Goal: Find specific page/section: Find specific page/section

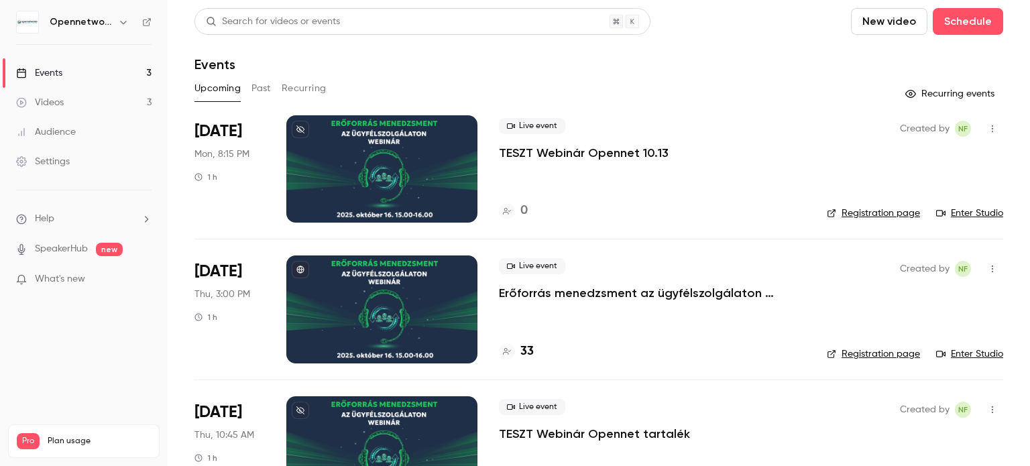
click at [977, 210] on link "Enter Studio" at bounding box center [969, 213] width 67 height 13
click at [977, 209] on link "Enter Studio" at bounding box center [969, 213] width 67 height 13
